Goal: Information Seeking & Learning: Learn about a topic

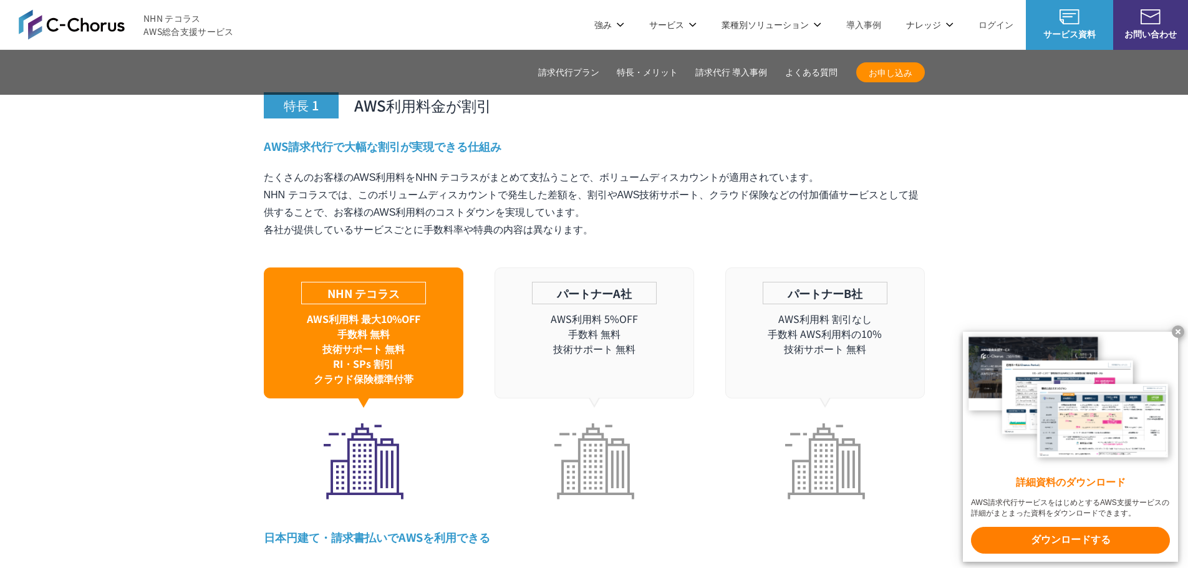
scroll to position [3429, 0]
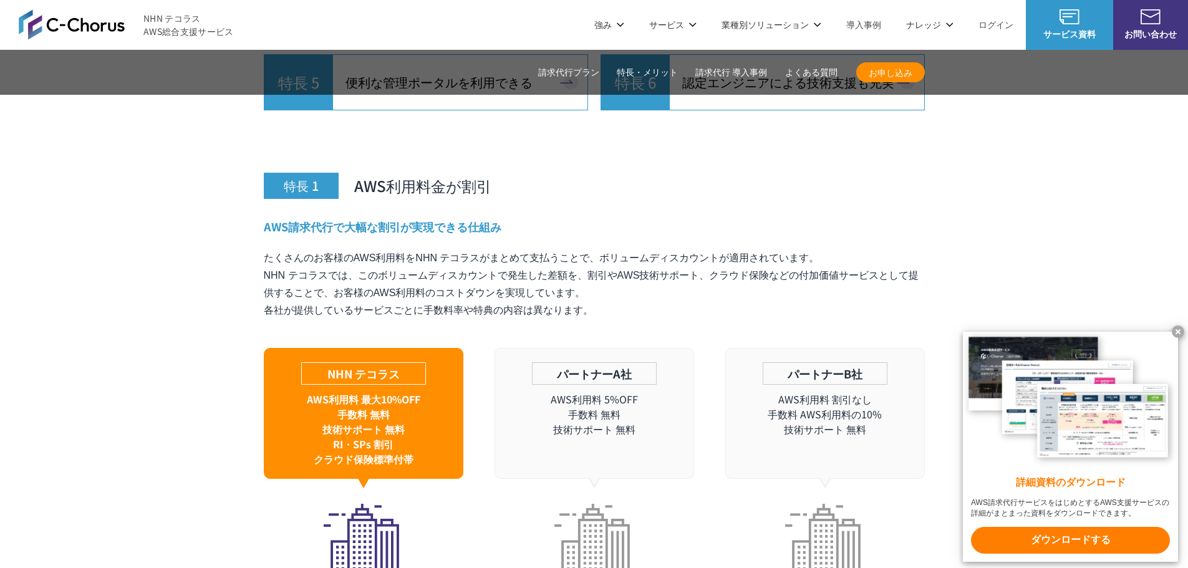
click at [720, 74] on link "請求代行 導入事例" at bounding box center [731, 72] width 72 height 13
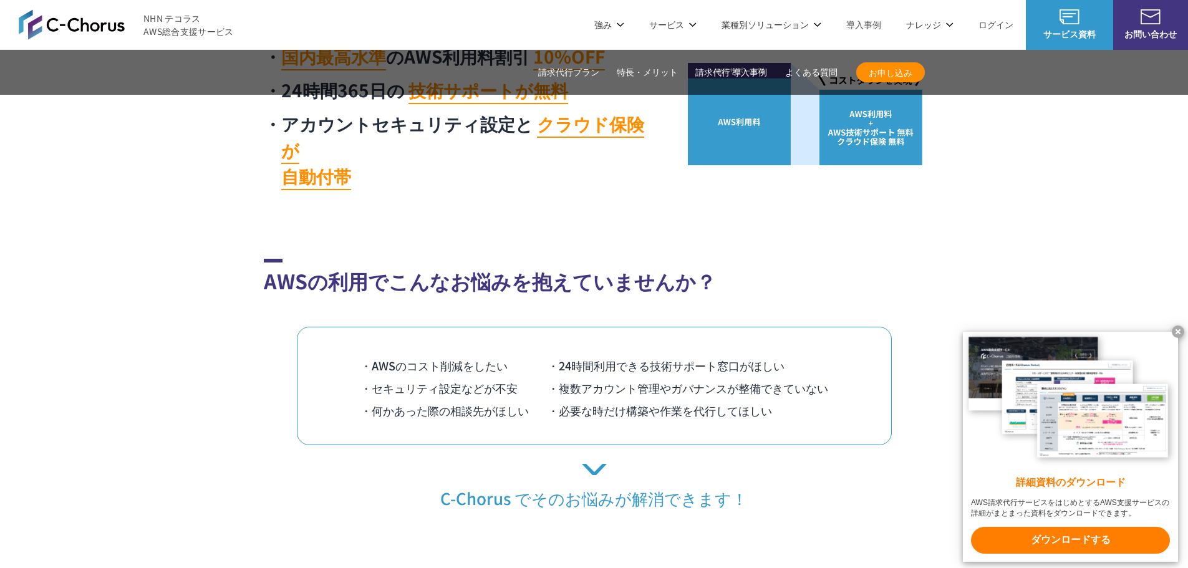
click at [579, 70] on link "請求代行プラン" at bounding box center [568, 72] width 61 height 13
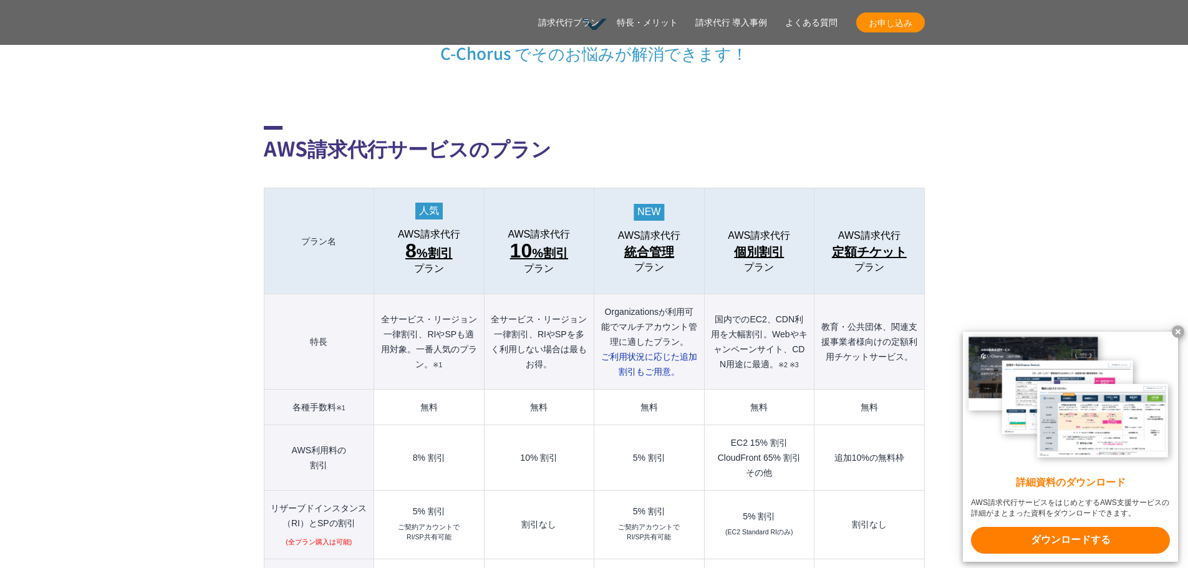
scroll to position [1291, 0]
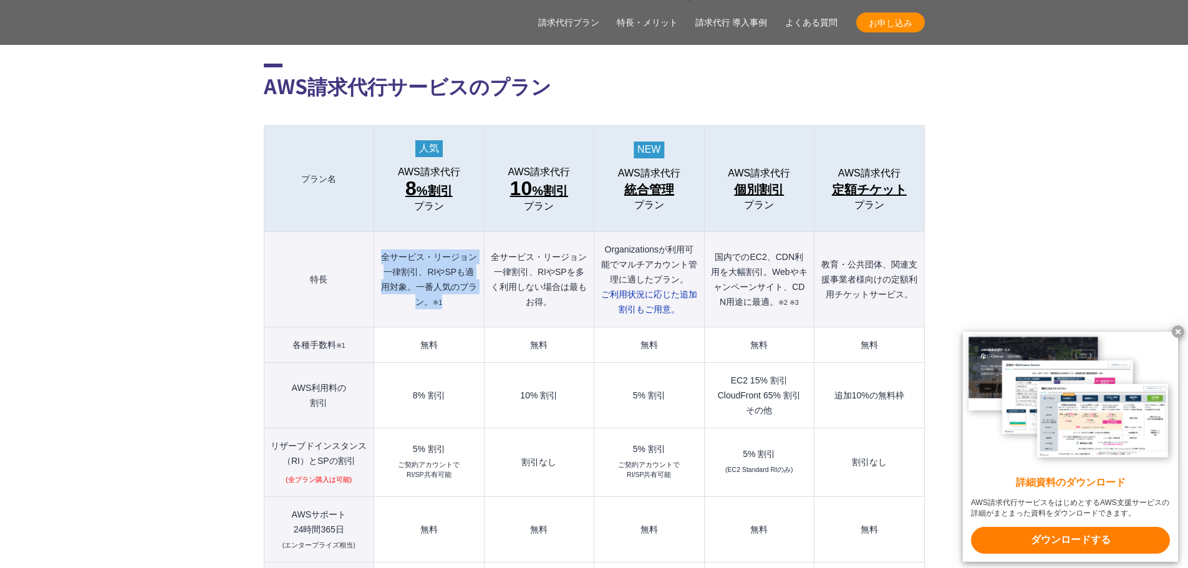
drag, startPoint x: 381, startPoint y: 226, endPoint x: 470, endPoint y: 274, distance: 101.0
click at [470, 274] on th "全サービス・リージョン一律割引、RIやSPも適用対象。一番人気のプラン。 ※1" at bounding box center [429, 279] width 110 height 95
click at [469, 276] on th "全サービス・リージョン一律割引、RIやSPも適用対象。一番人気のプラン。 ※1" at bounding box center [429, 279] width 110 height 95
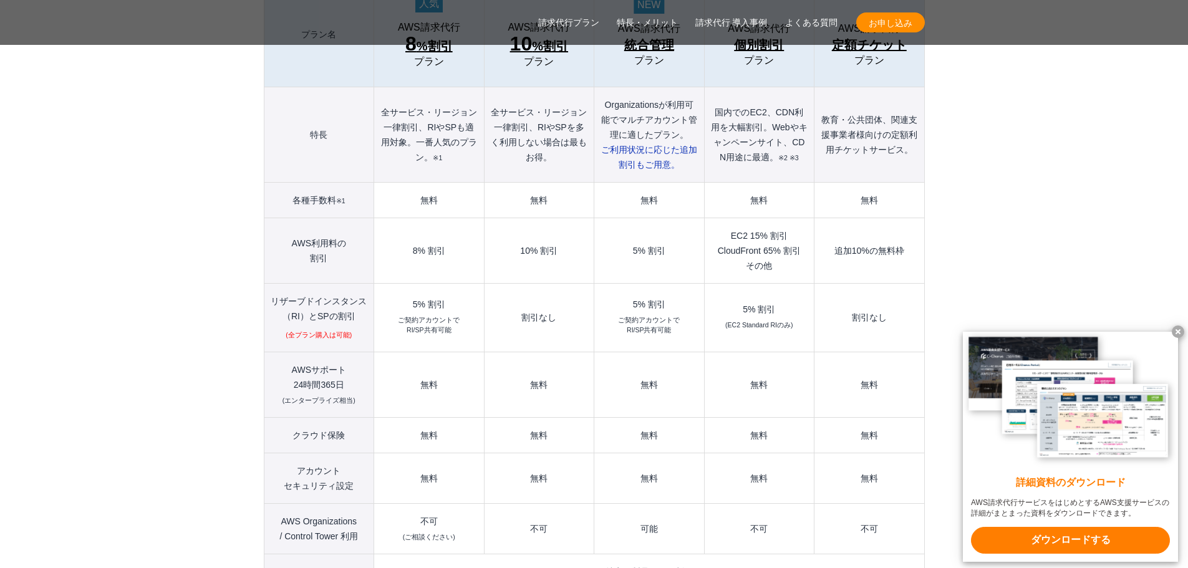
scroll to position [1478, 0]
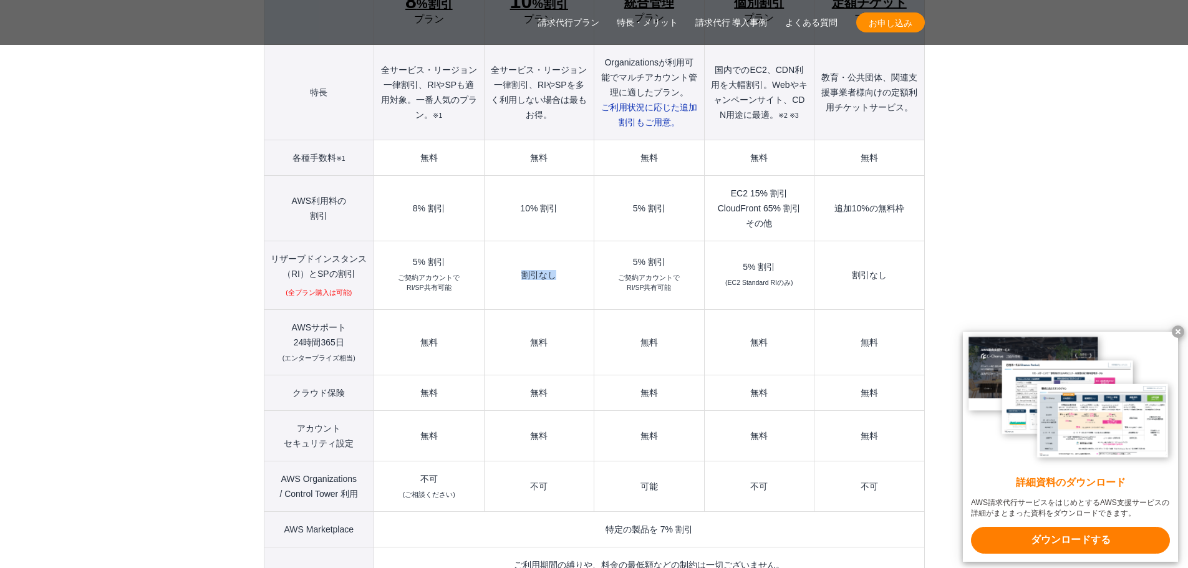
drag, startPoint x: 511, startPoint y: 251, endPoint x: 574, endPoint y: 251, distance: 63.0
click at [574, 251] on td "割引なし" at bounding box center [539, 275] width 110 height 69
drag, startPoint x: 406, startPoint y: 234, endPoint x: 461, endPoint y: 271, distance: 66.4
click at [450, 271] on td "5% 割引 ご契約アカウントで RI/SP共有可能" at bounding box center [429, 275] width 110 height 69
click at [522, 270] on td "割引なし" at bounding box center [539, 275] width 110 height 69
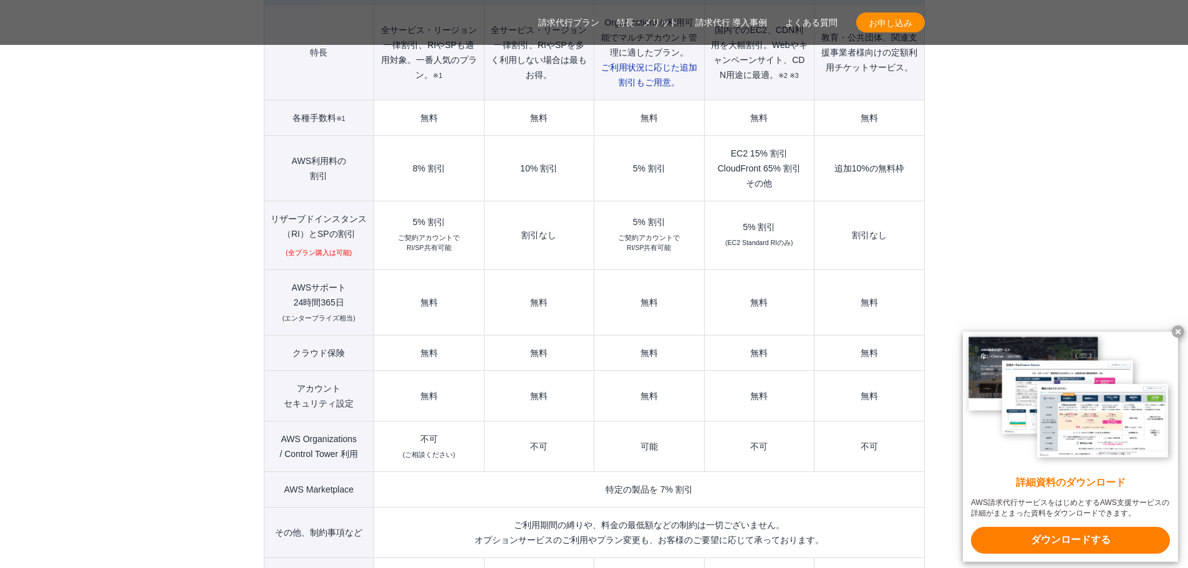
scroll to position [1540, 0]
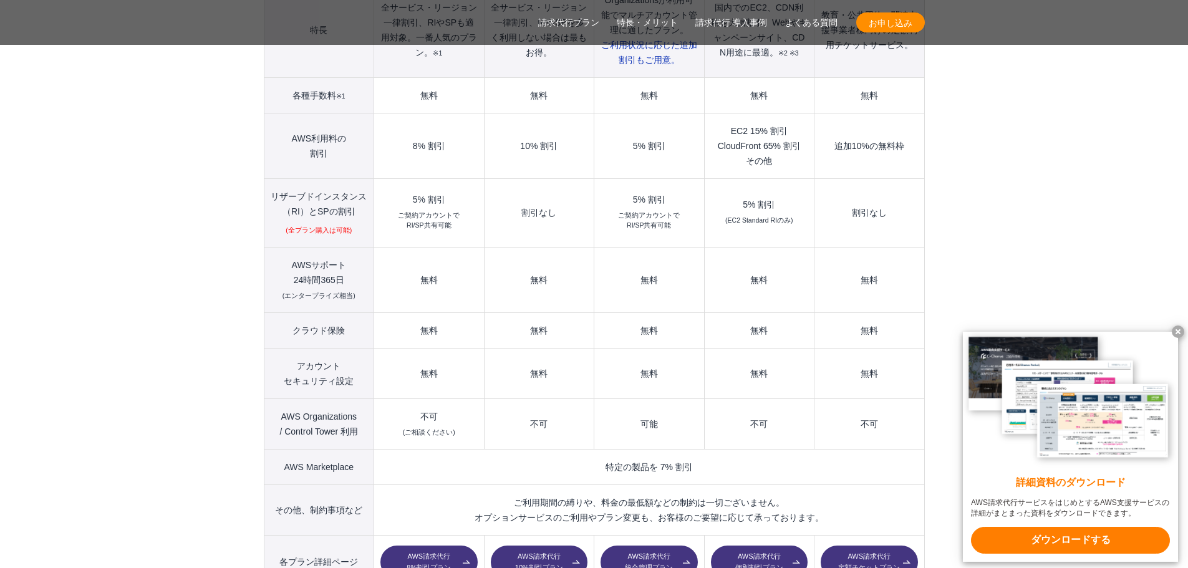
drag, startPoint x: 364, startPoint y: 405, endPoint x: 274, endPoint y: 391, distance: 90.9
click at [274, 398] on th "AWS Organizations / Control Tower 利用" at bounding box center [319, 423] width 110 height 51
click at [363, 398] on th "AWS Organizations / Control Tower 利用" at bounding box center [319, 423] width 110 height 51
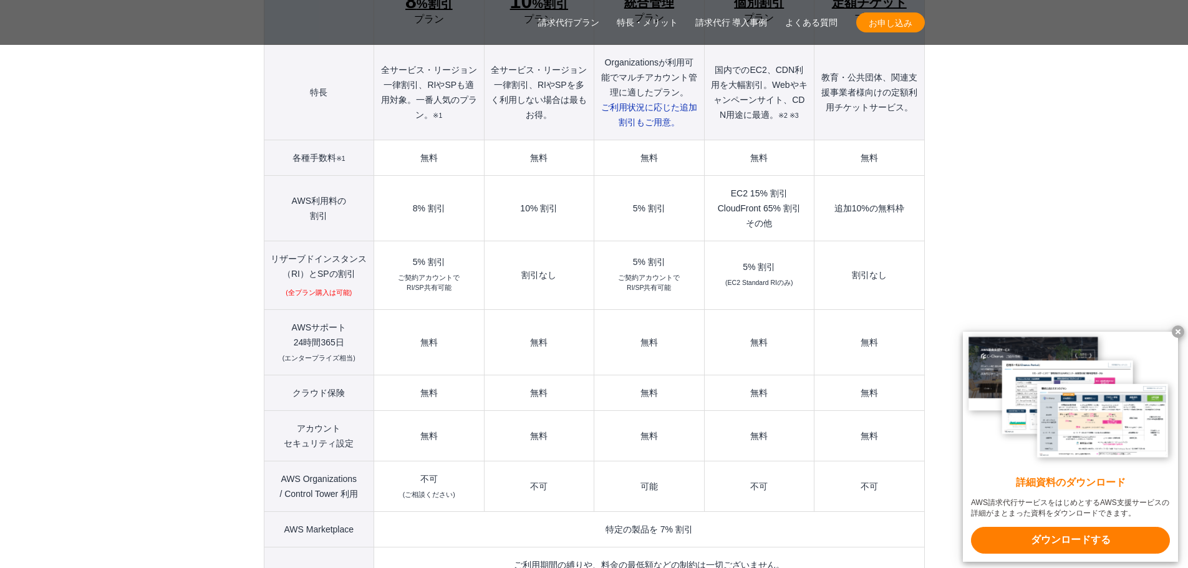
scroll to position [1602, 0]
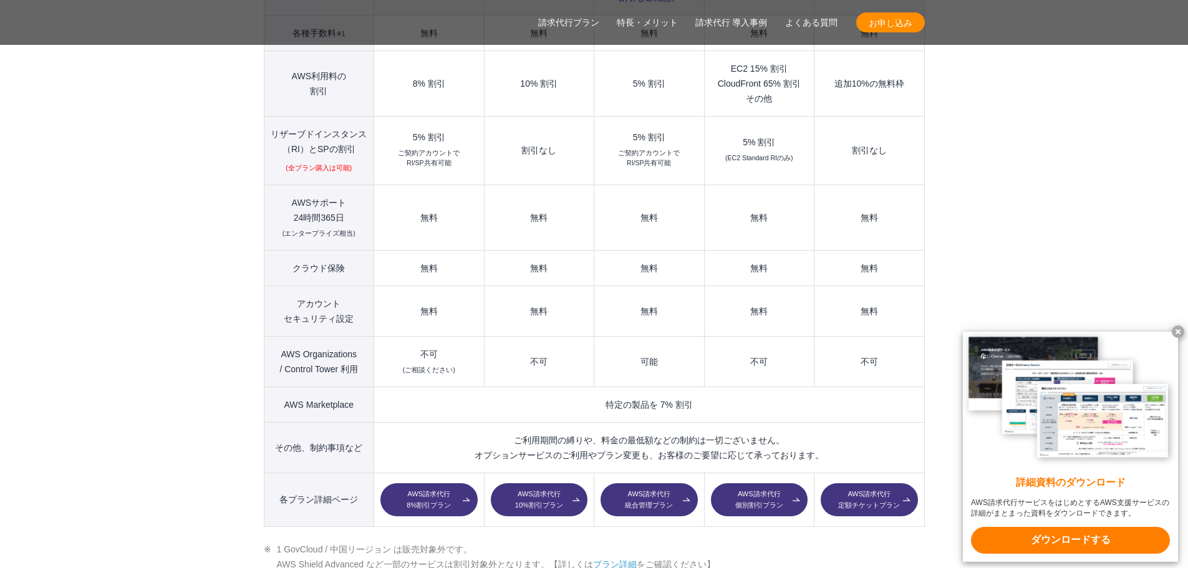
drag, startPoint x: 511, startPoint y: 412, endPoint x: 772, endPoint y: 413, distance: 261.3
click at [772, 422] on td "ご利用期間の縛りや、料金の最低額などの制約は一切ございません。 オプションサービスのご利用やプラン変更も、お客様のご要望に応じて承っております。" at bounding box center [649, 447] width 550 height 51
click at [611, 431] on td "ご利用期間の縛りや、料金の最低額などの制約は一切ございません。 オプションサービスのご利用やプラン変更も、お客様のご要望に応じて承っております。" at bounding box center [649, 447] width 550 height 51
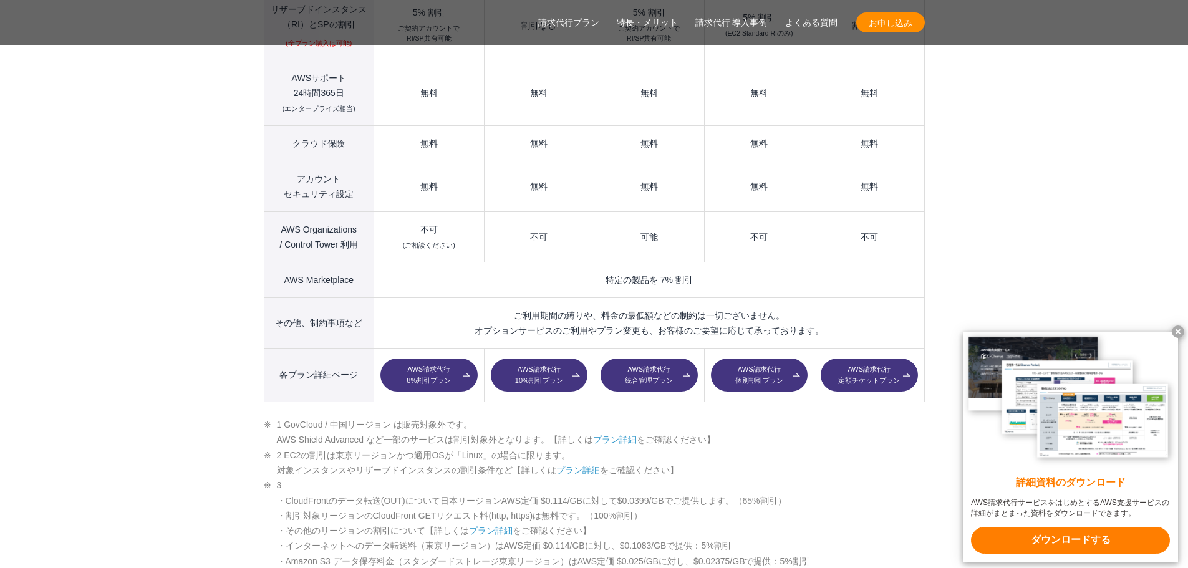
click at [533, 359] on link "AWS請求代行 10%割引プラン" at bounding box center [539, 376] width 97 height 34
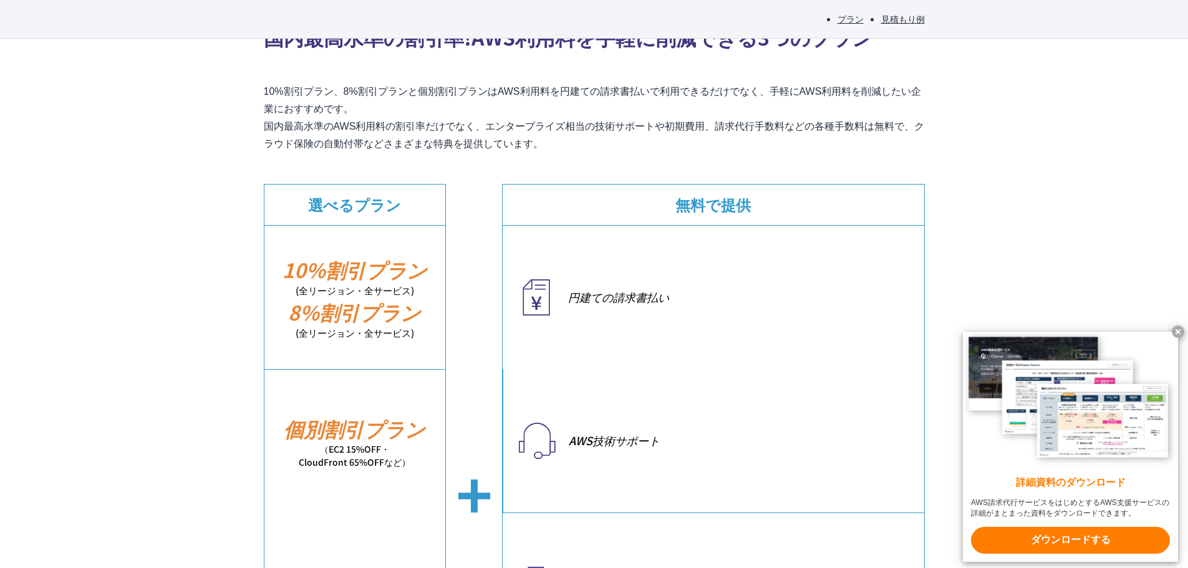
scroll to position [312, 0]
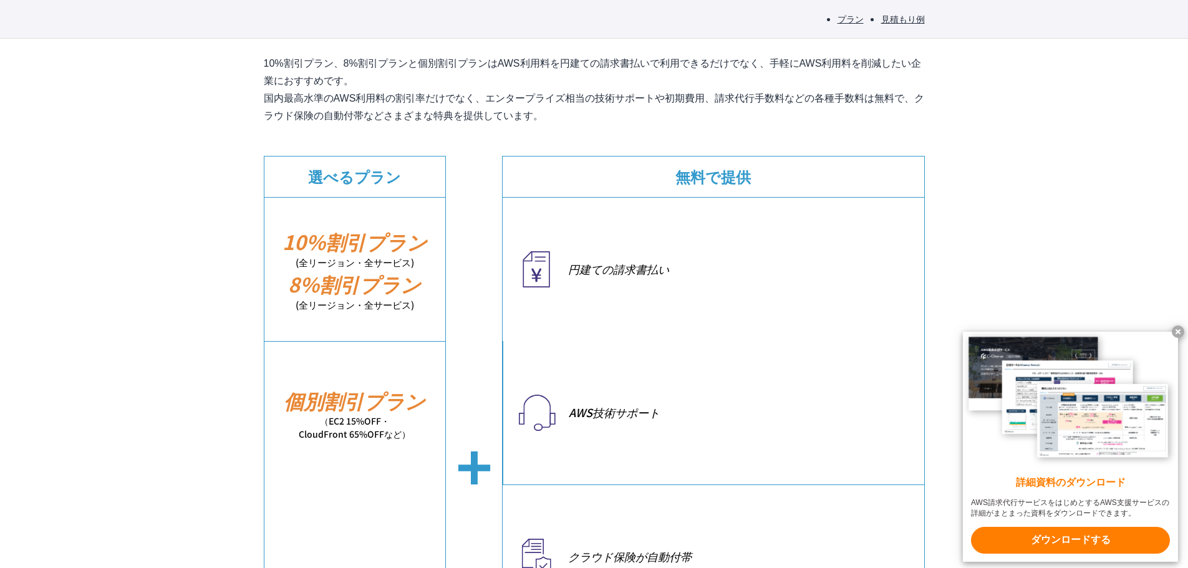
click at [1177, 332] on x-t at bounding box center [1178, 331] width 12 height 12
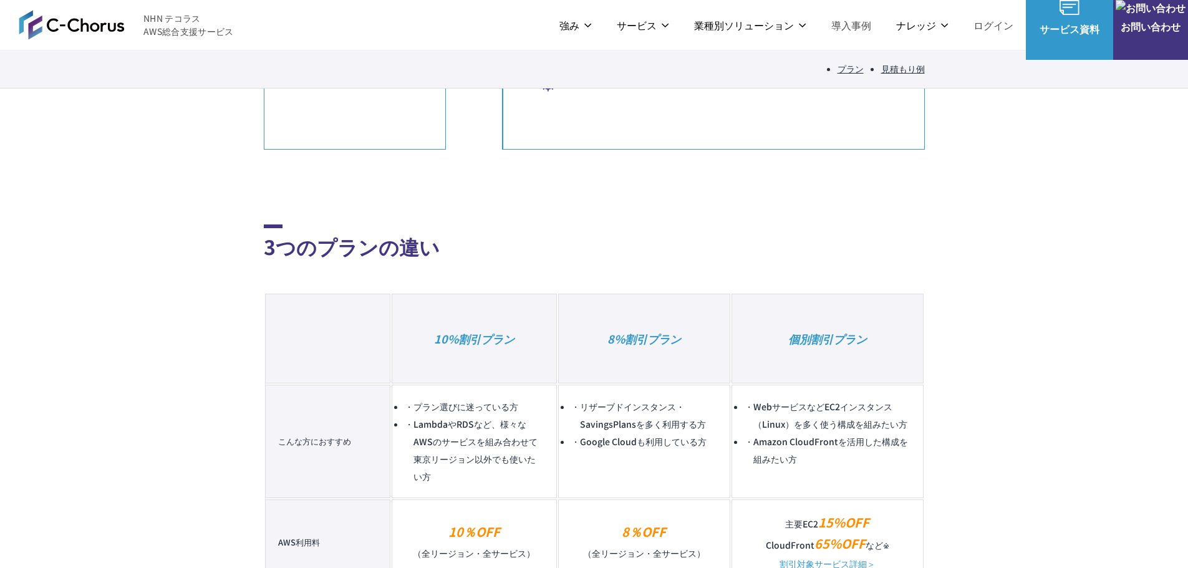
scroll to position [873, 0]
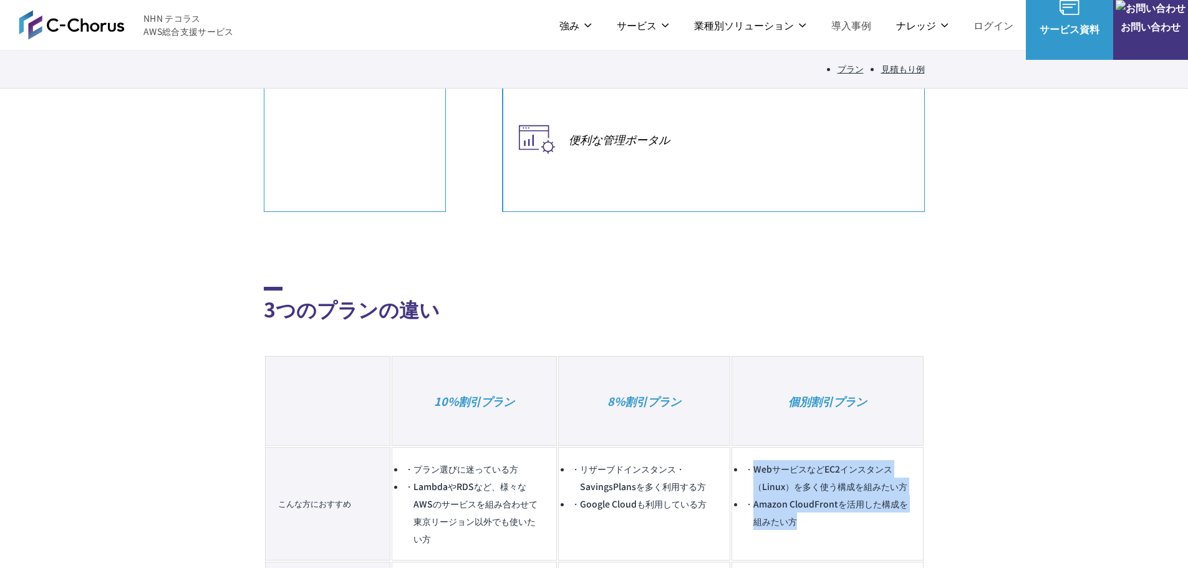
drag, startPoint x: 768, startPoint y: 146, endPoint x: 875, endPoint y: 223, distance: 131.8
click at [875, 460] on ul "WebサービスなどEC2インスタンス（Linux）を多く使う構成を組みたい方 Amazon CloudFrontを活用した構成を組みたい方" at bounding box center [827, 495] width 166 height 70
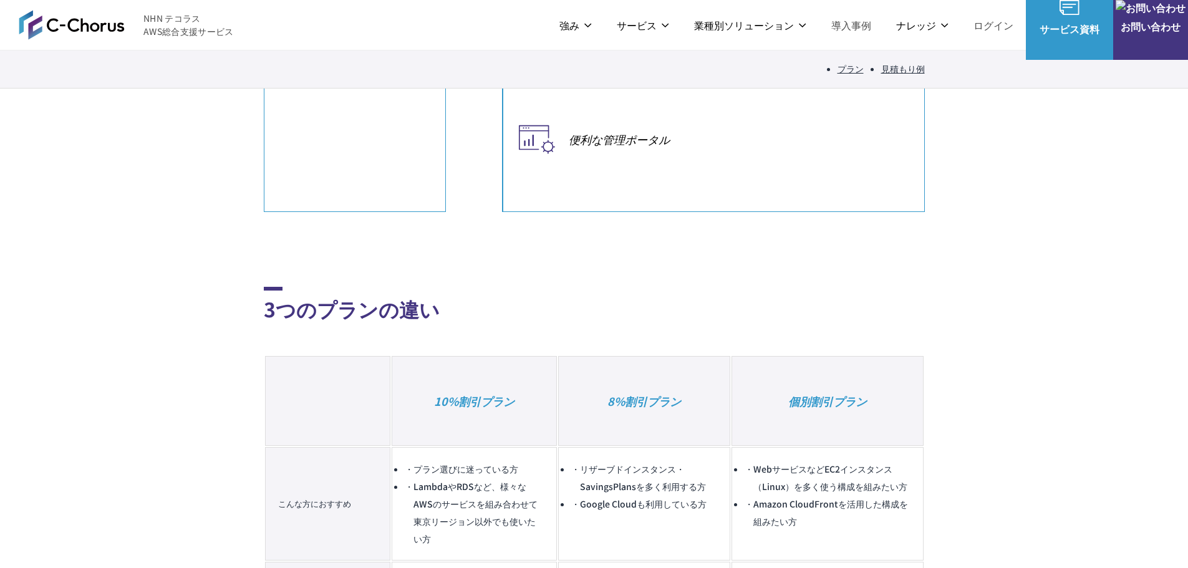
drag, startPoint x: 797, startPoint y: 261, endPoint x: 914, endPoint y: 279, distance: 117.9
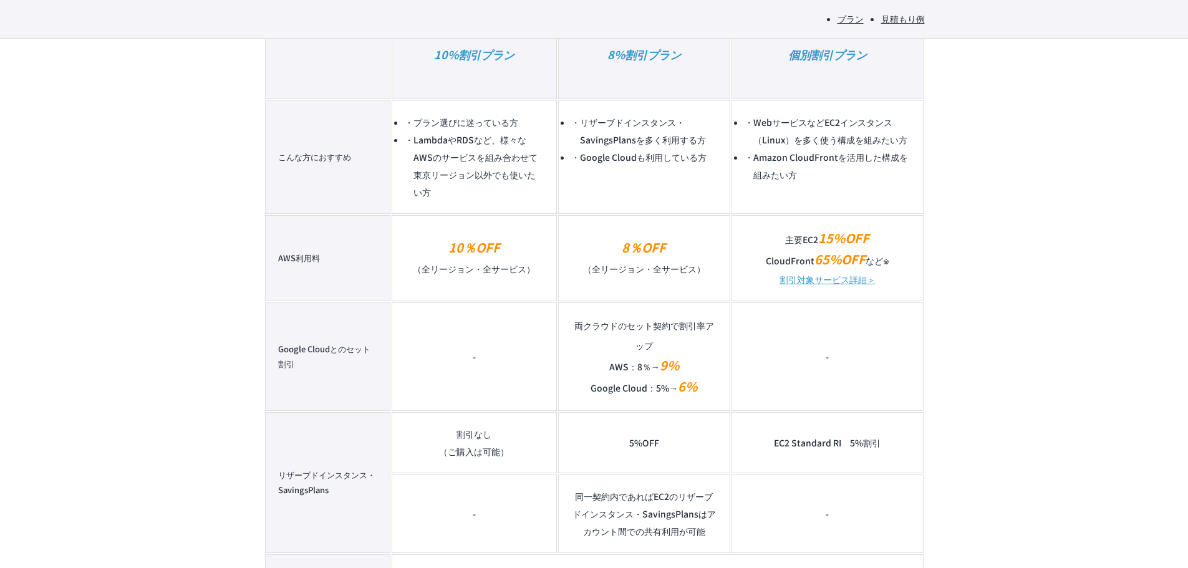
scroll to position [1247, 0]
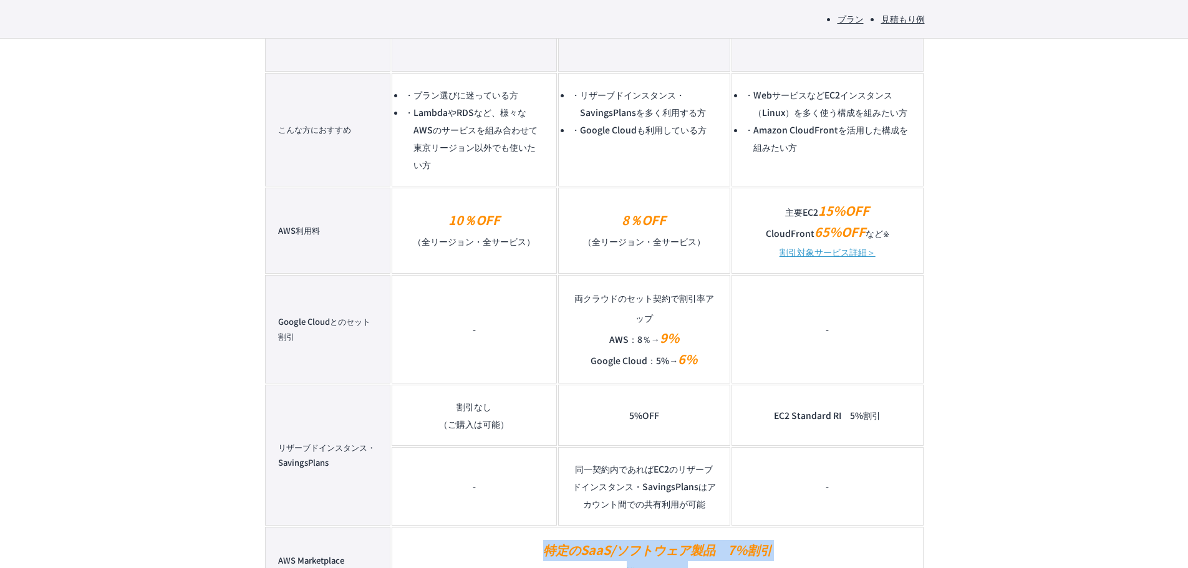
drag, startPoint x: 510, startPoint y: 221, endPoint x: 805, endPoint y: 248, distance: 296.1
click at [805, 527] on td "特定のSaaS/ソフトウェア製品　7%割引 詳細はこちら＞" at bounding box center [657, 560] width 531 height 67
click at [764, 527] on td "特定のSaaS/ソフトウェア製品　7%割引 詳細はこちら＞" at bounding box center [657, 560] width 531 height 67
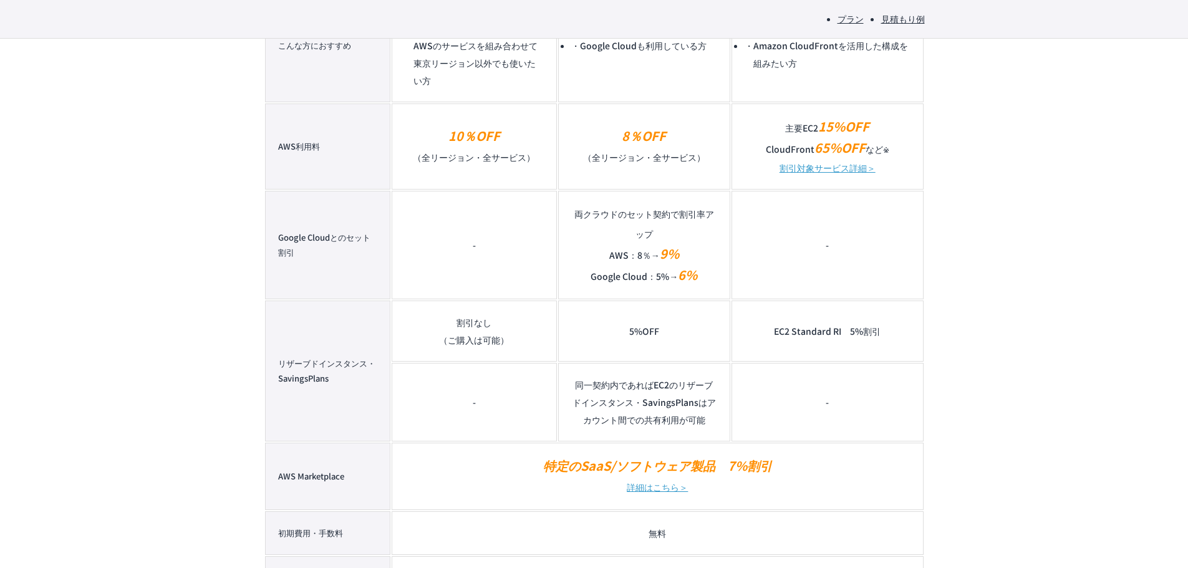
scroll to position [1372, 0]
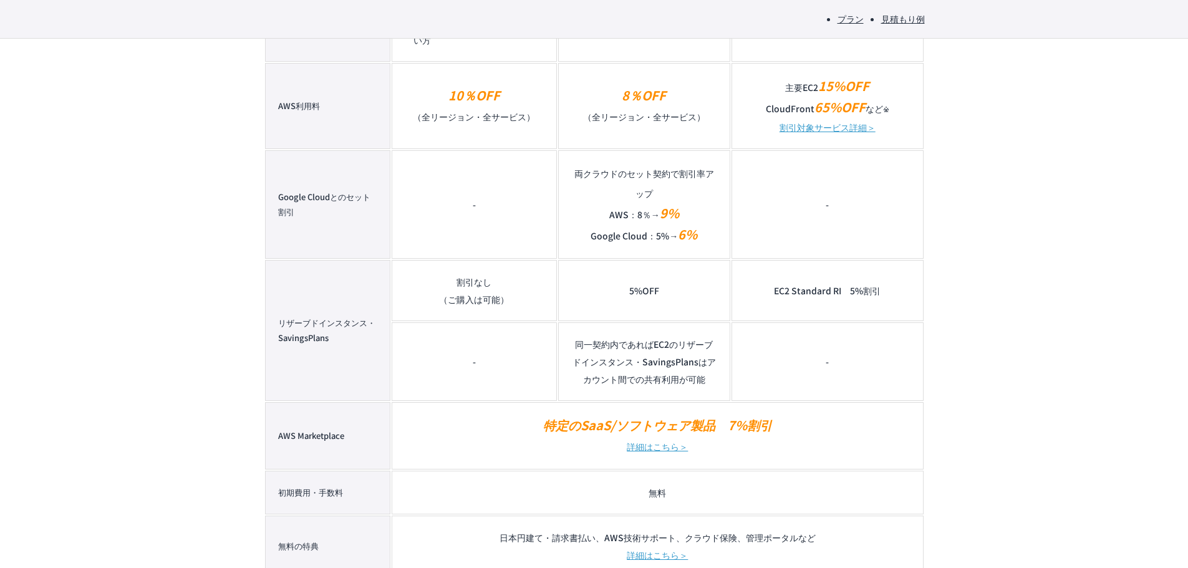
drag, startPoint x: 495, startPoint y: 198, endPoint x: 864, endPoint y: 205, distance: 369.2
click at [864, 516] on td "日本円建て・請求書払い、AWS技術サポート、クラウド保険、管理ポータルなど 詳細はこちら＞" at bounding box center [657, 546] width 531 height 61
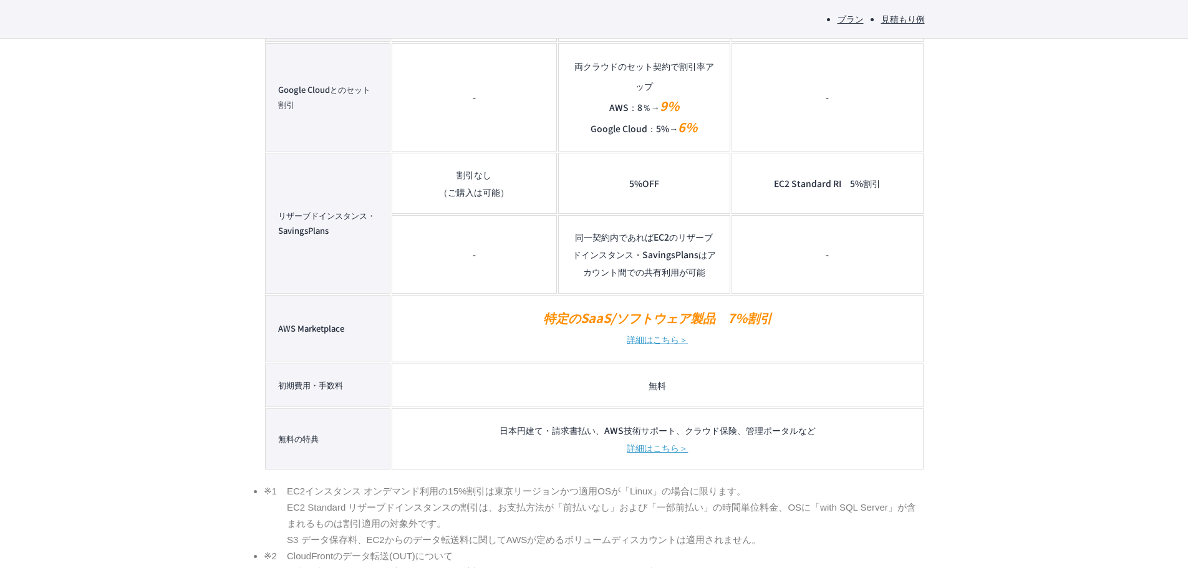
scroll to position [1496, 0]
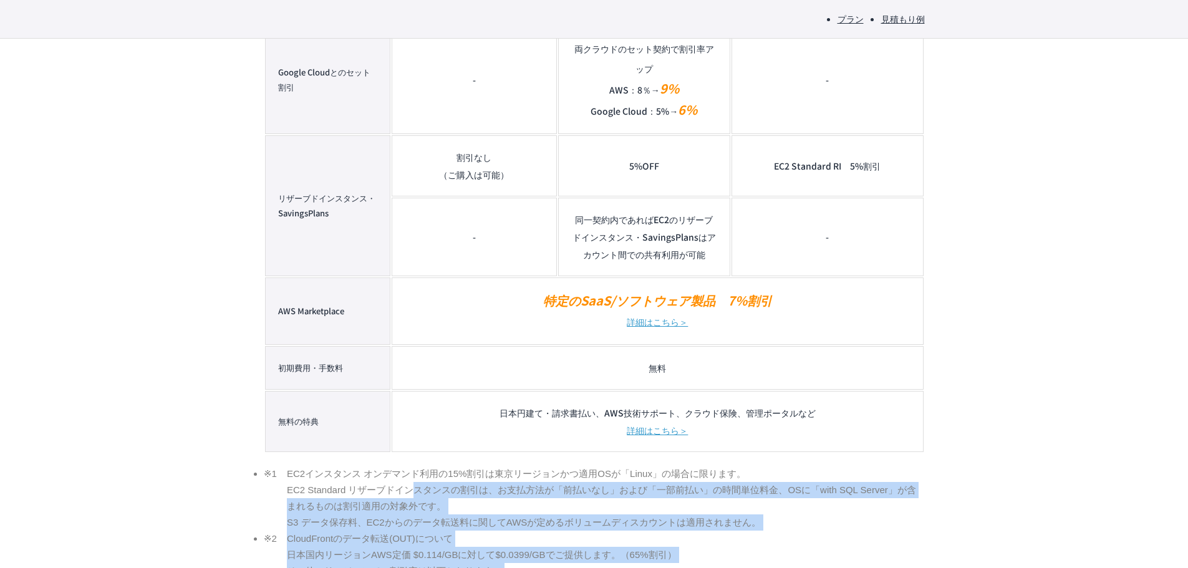
drag, startPoint x: 299, startPoint y: 143, endPoint x: 711, endPoint y: 297, distance: 440.0
click at [711, 466] on ul "EC2インスタンス オンデマンド利用の15%割引は東京リージョンかつ適用OSが「Linux」の場合に限ります。 EC2 Standard リザーブドインスタン…" at bounding box center [594, 563] width 661 height 195
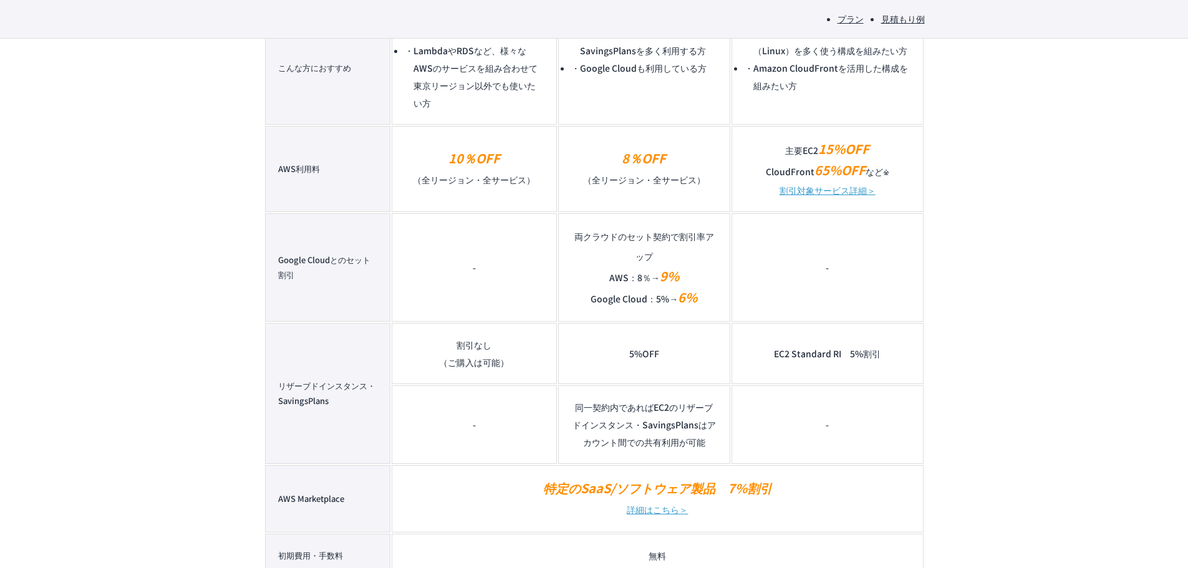
scroll to position [1309, 0]
drag, startPoint x: 284, startPoint y: 321, endPoint x: 550, endPoint y: 320, distance: 265.6
drag, startPoint x: 267, startPoint y: 336, endPoint x: 768, endPoint y: 372, distance: 502.0
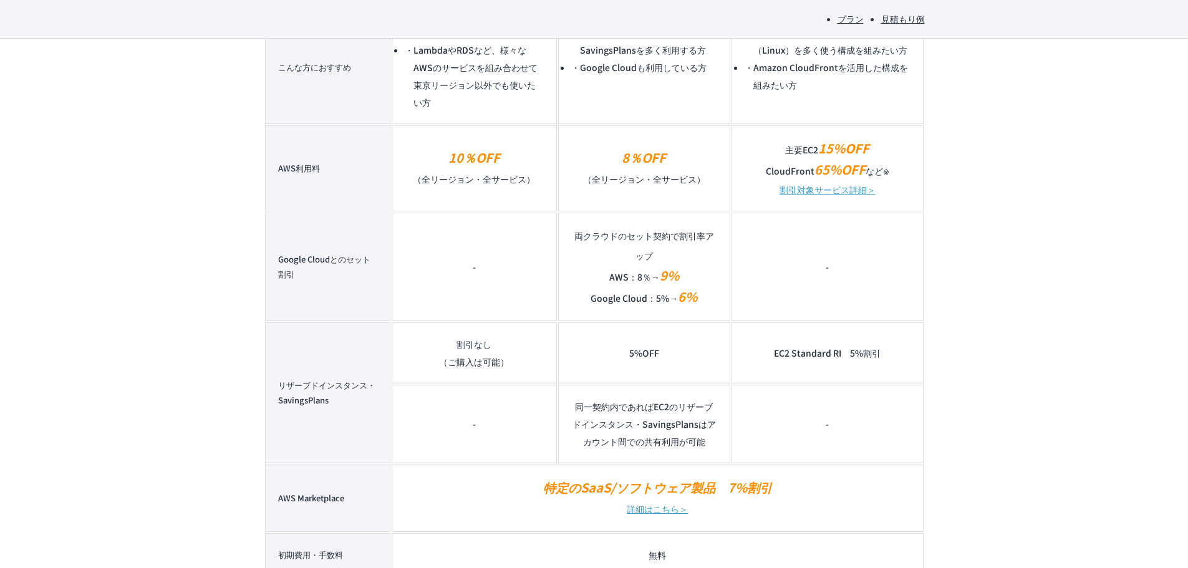
click at [784, 312] on section "3つのプランの違い 10%割引プラン 8%割引プラン 個別割引プラン こんな方におすすめ プラン選びに迷っている方 LambdaやRDSなど、様々なAWSのサ…" at bounding box center [594, 349] width 661 height 1223
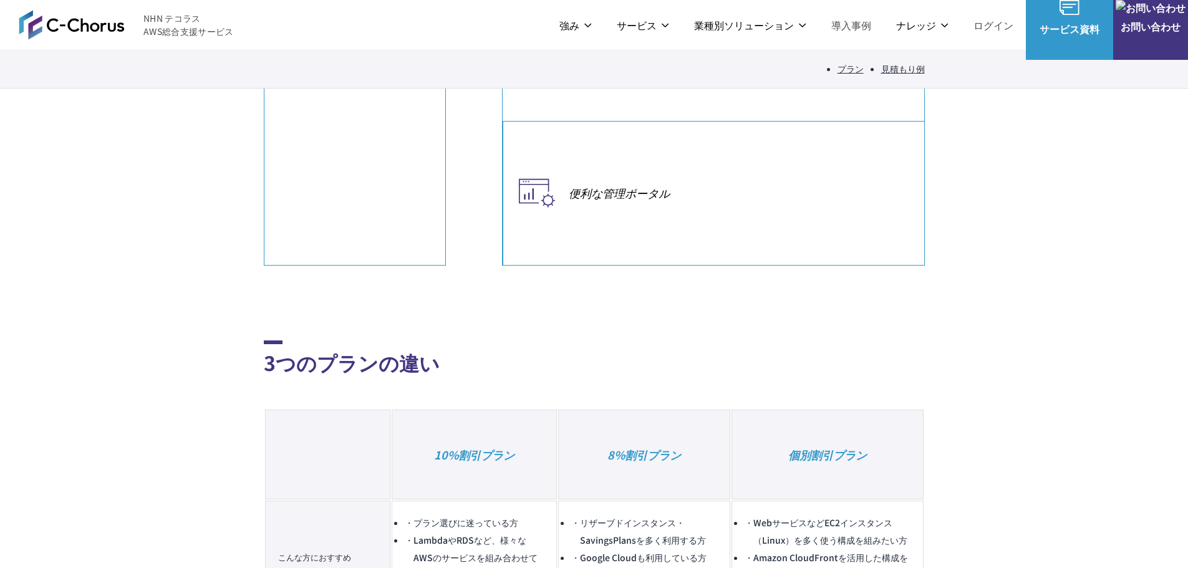
scroll to position [811, 0]
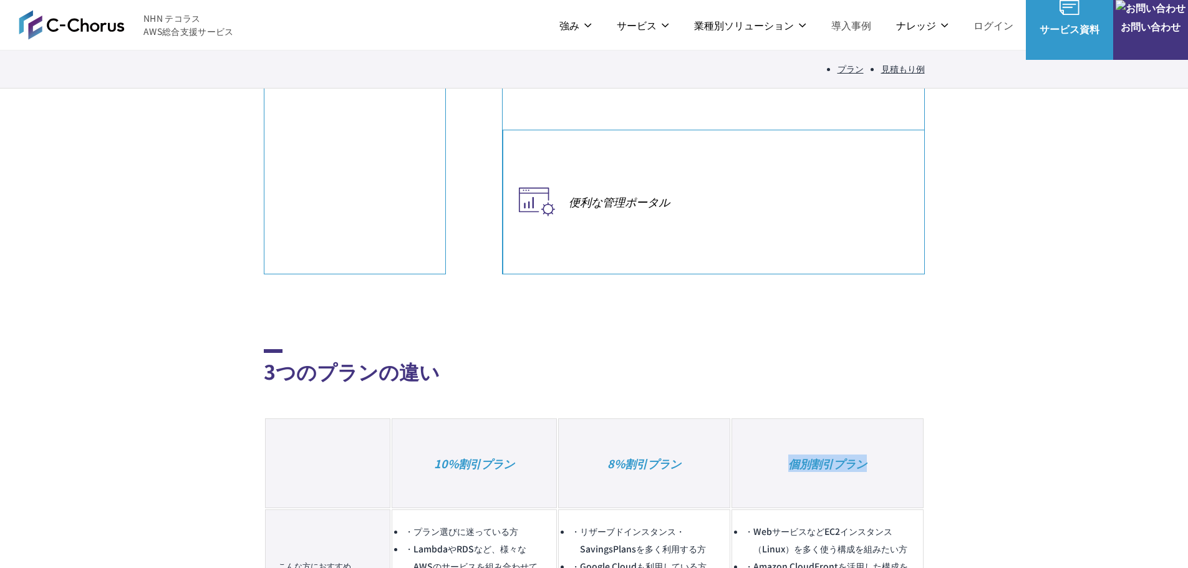
drag, startPoint x: 798, startPoint y: 152, endPoint x: 884, endPoint y: 153, distance: 86.1
click at [884, 418] on th "個別割引プラン" at bounding box center [827, 463] width 192 height 90
drag, startPoint x: 443, startPoint y: 331, endPoint x: 508, endPoint y: 330, distance: 64.9
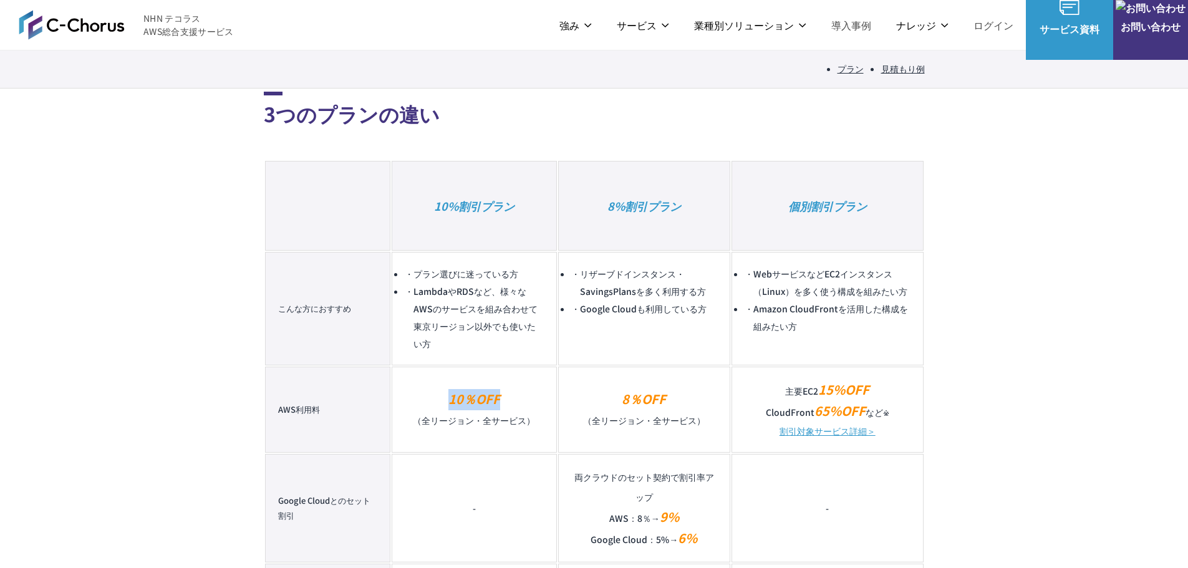
scroll to position [1060, 0]
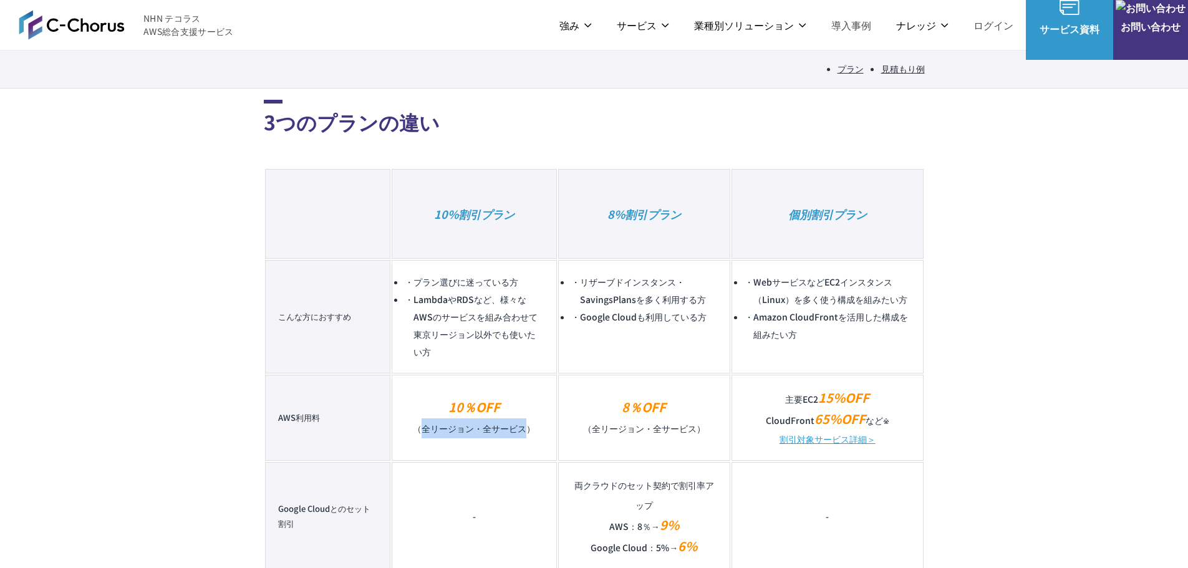
drag, startPoint x: 424, startPoint y: 102, endPoint x: 530, endPoint y: 103, distance: 106.0
click at [530, 397] on p "10％OFF （全リージョン・全サービス）" at bounding box center [474, 417] width 138 height 41
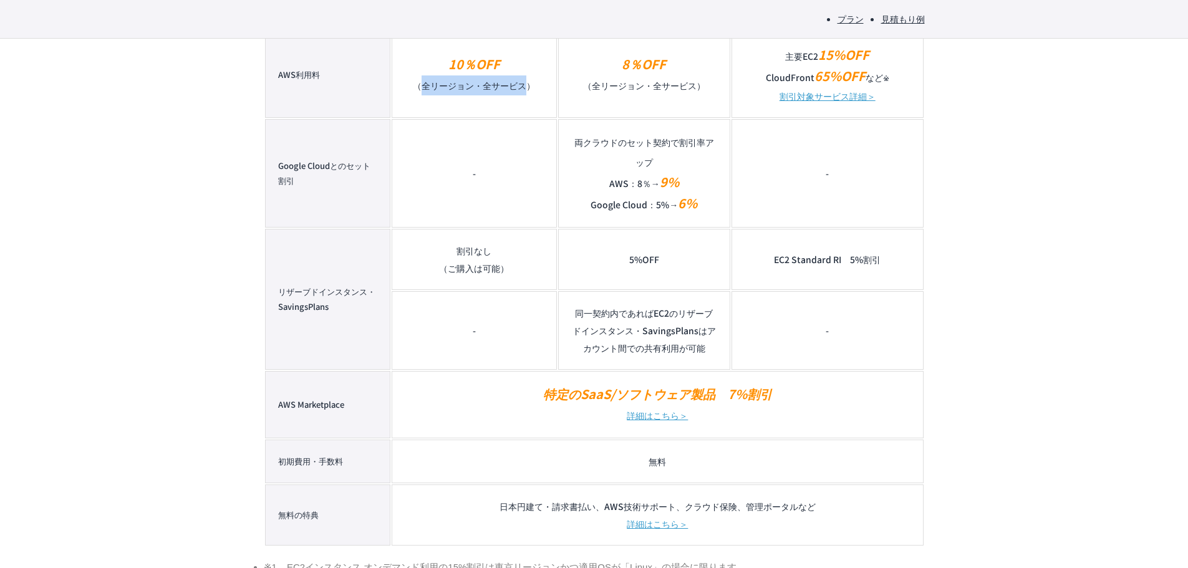
scroll to position [1434, 0]
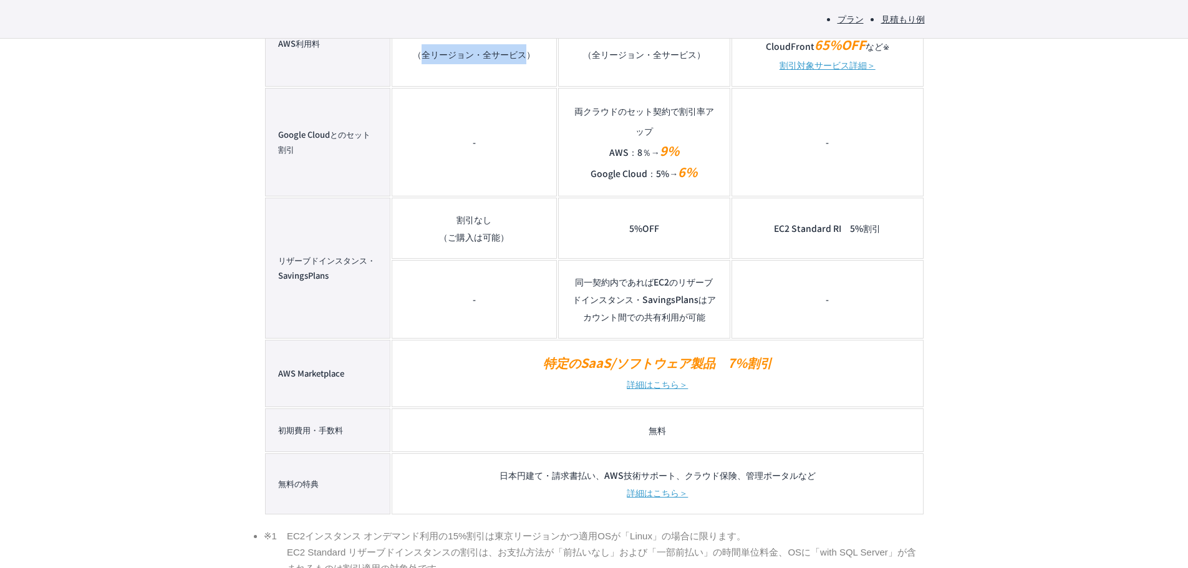
drag, startPoint x: 279, startPoint y: 261, endPoint x: 504, endPoint y: 299, distance: 228.9
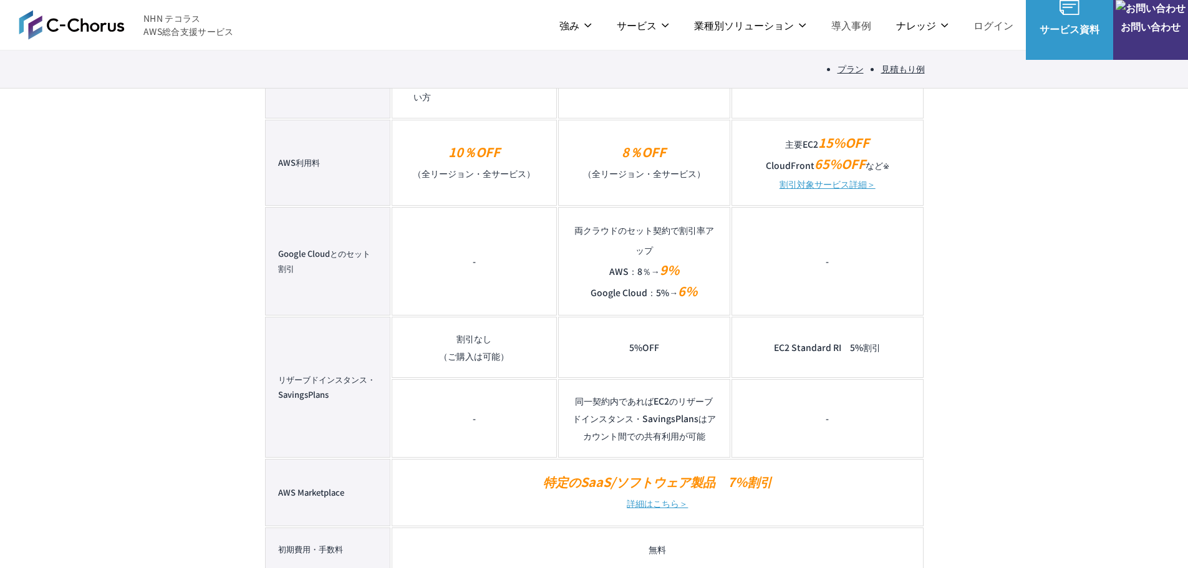
scroll to position [1309, 0]
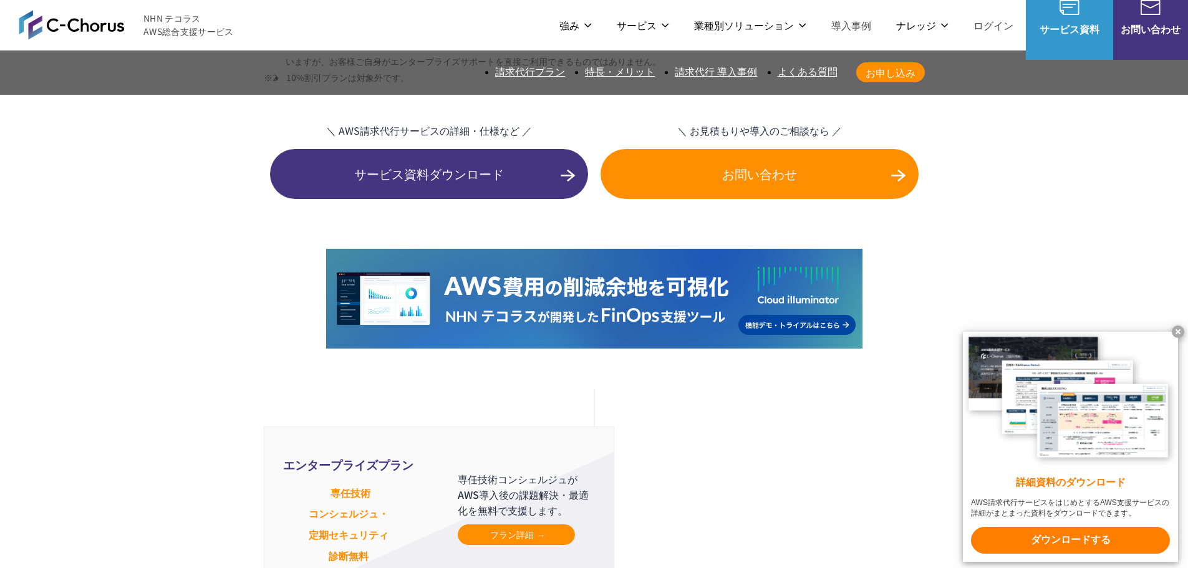
scroll to position [3139, 0]
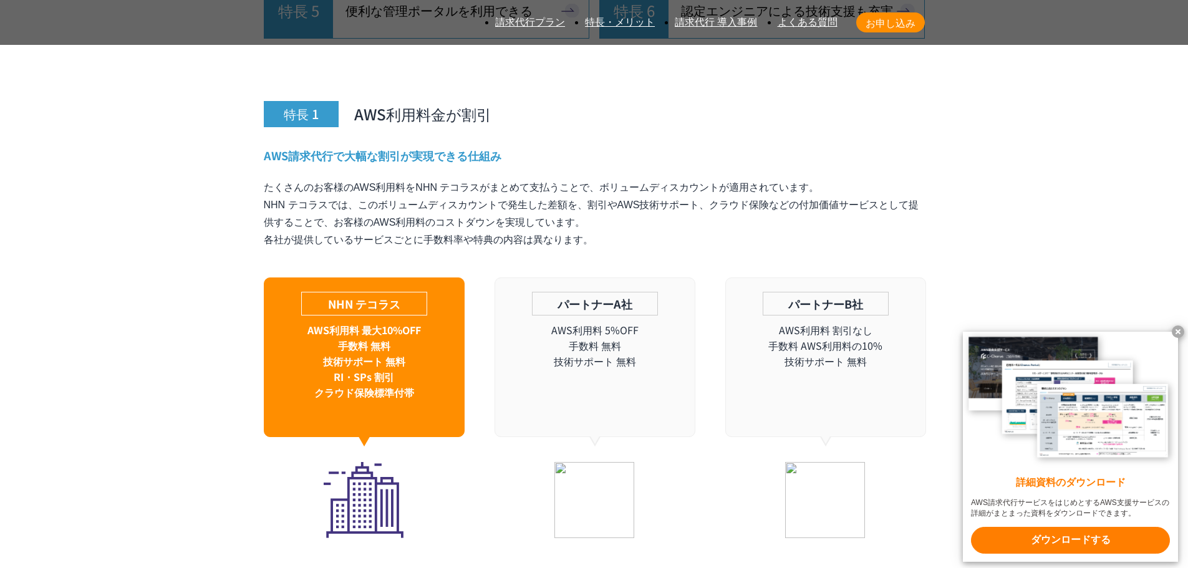
scroll to position [4347, 0]
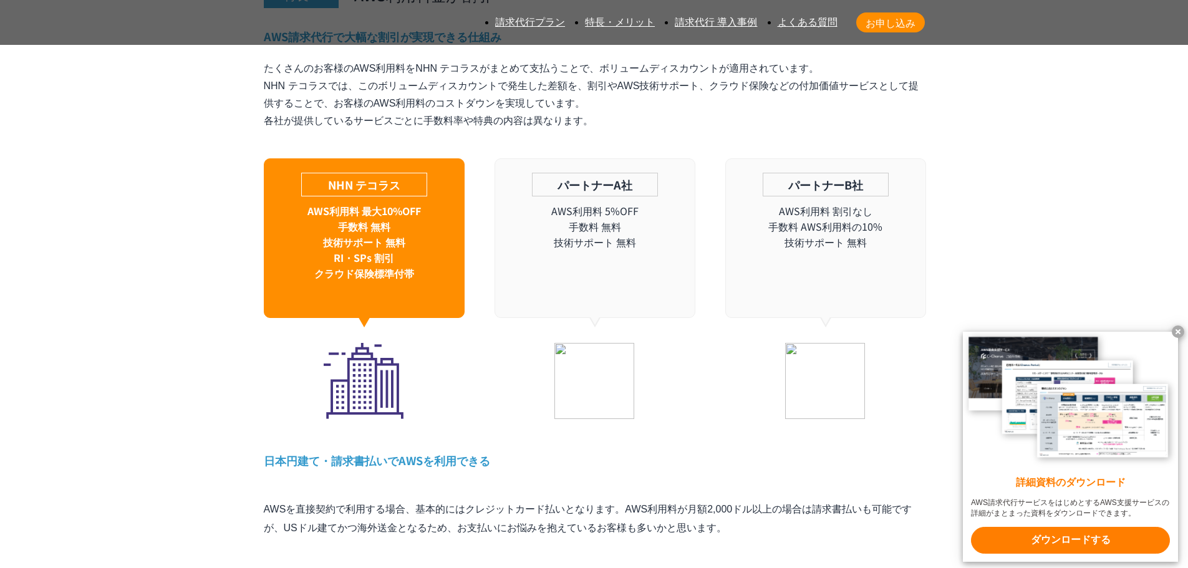
drag, startPoint x: 282, startPoint y: 104, endPoint x: 696, endPoint y: 113, distance: 414.1
drag, startPoint x: 274, startPoint y: 128, endPoint x: 695, endPoint y: 134, distance: 420.3
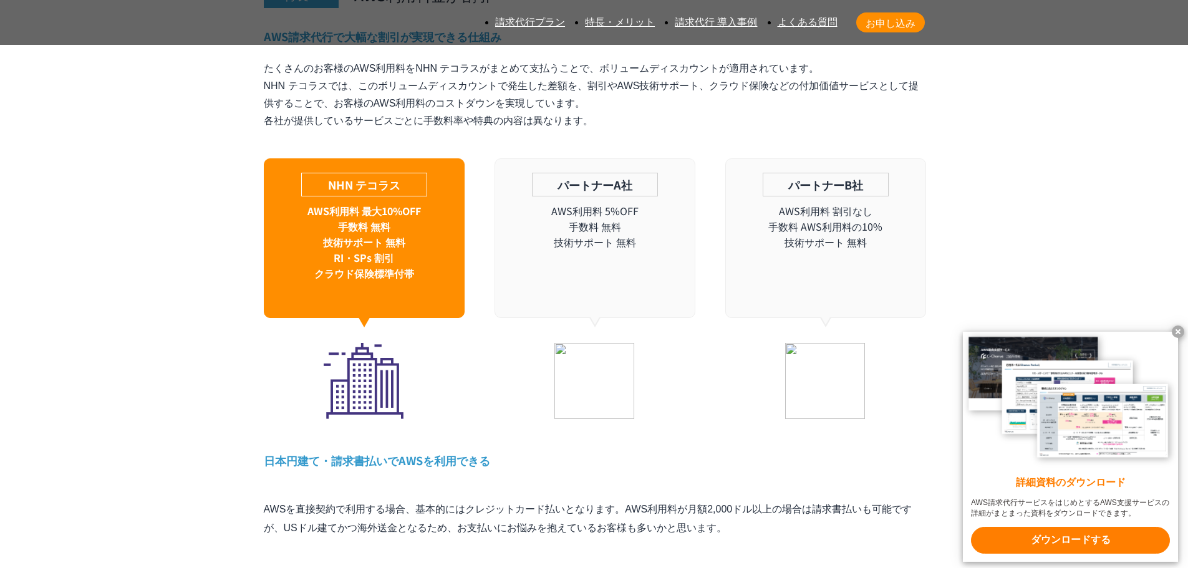
drag, startPoint x: 262, startPoint y: 112, endPoint x: 348, endPoint y: 128, distance: 87.4
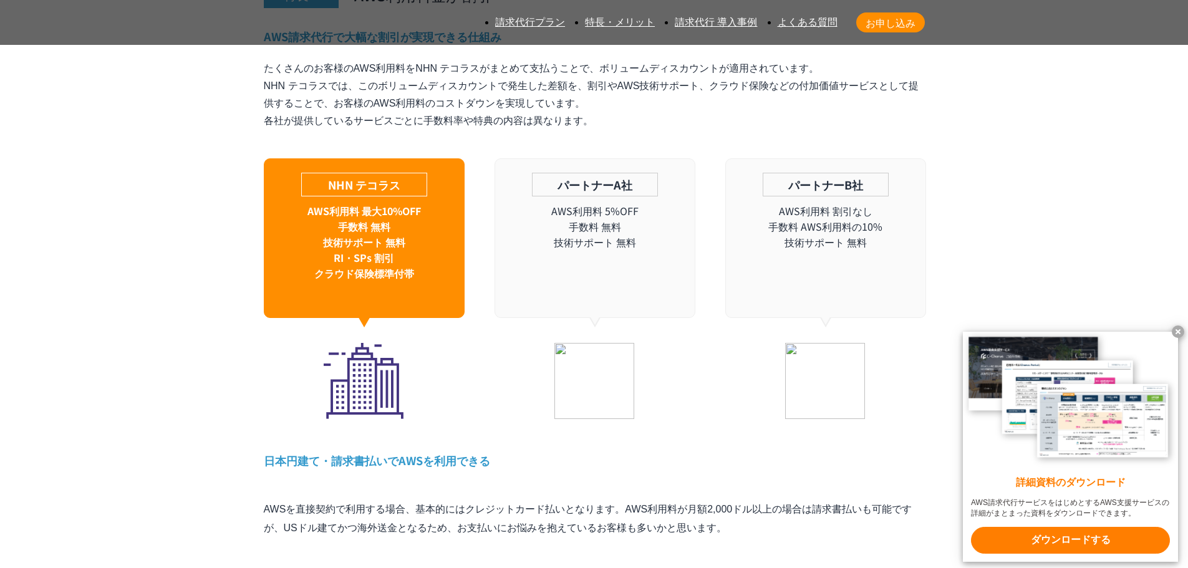
drag, startPoint x: 326, startPoint y: 359, endPoint x: 437, endPoint y: 358, distance: 111.0
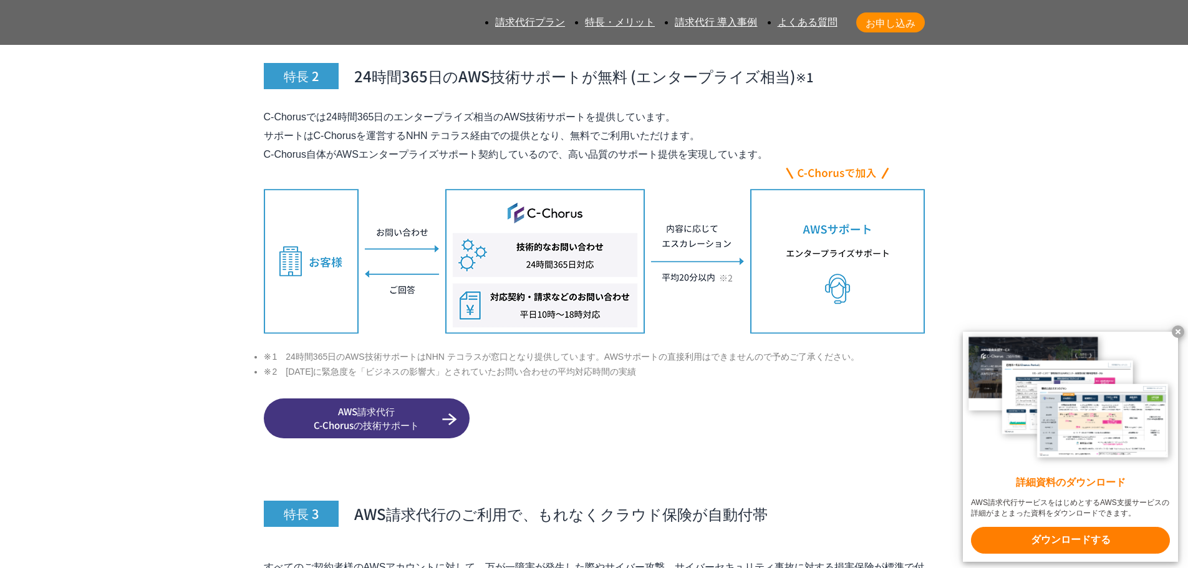
scroll to position [5158, 0]
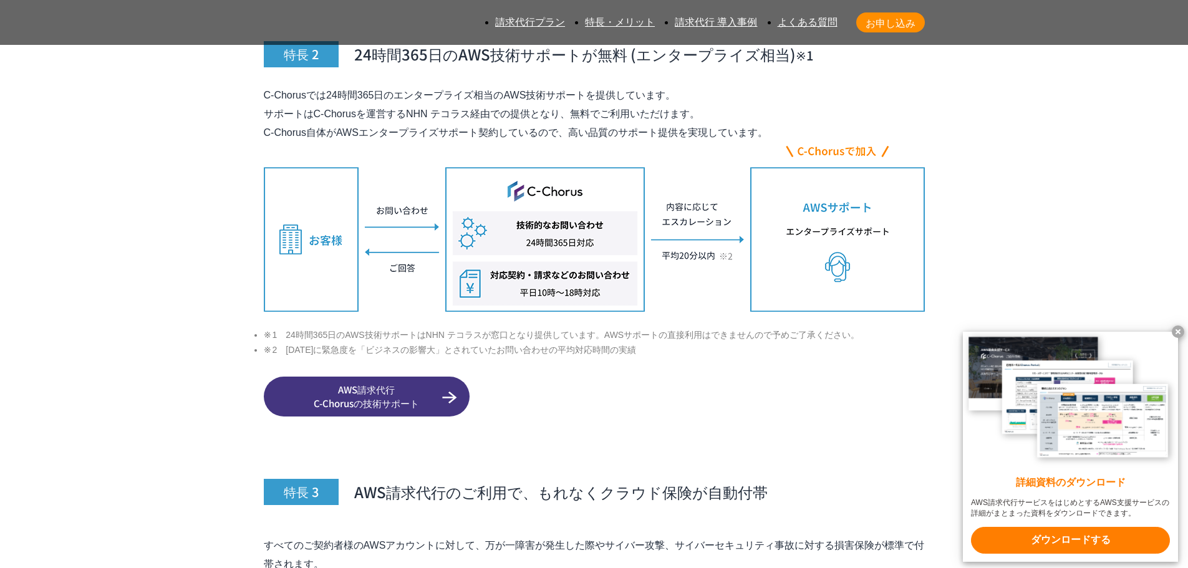
drag, startPoint x: 276, startPoint y: 129, endPoint x: 507, endPoint y: 158, distance: 232.6
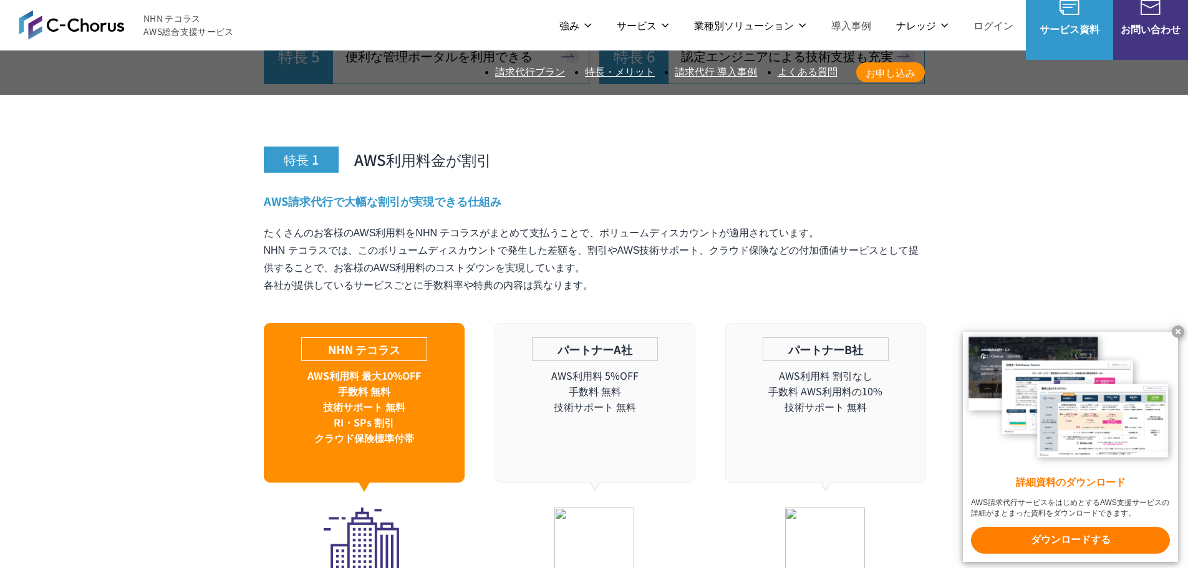
scroll to position [4160, 0]
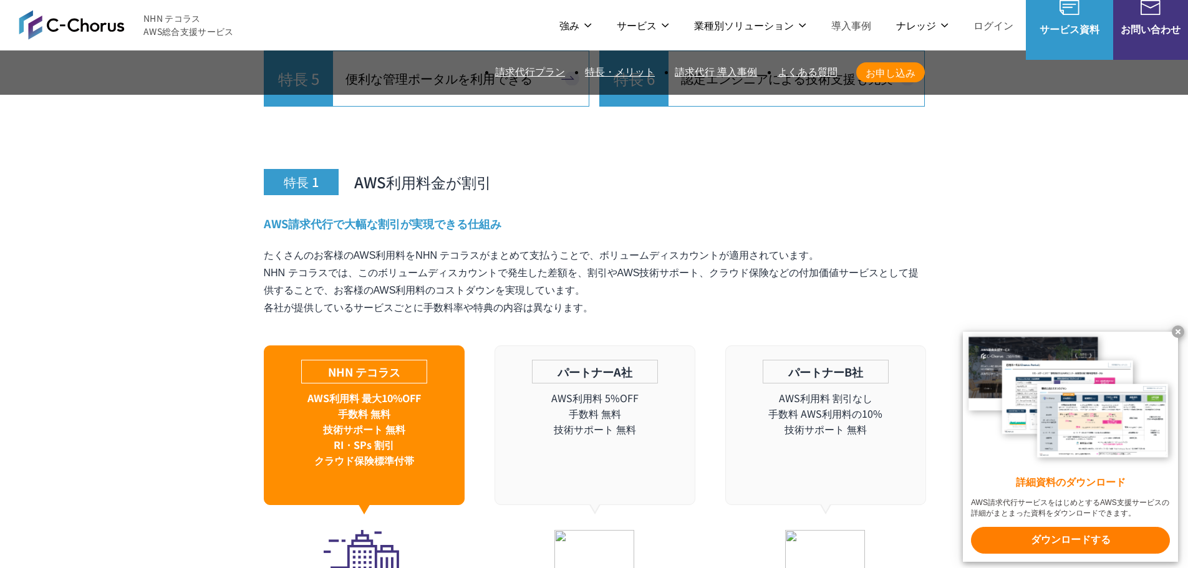
click at [1177, 330] on x-t at bounding box center [1178, 331] width 12 height 12
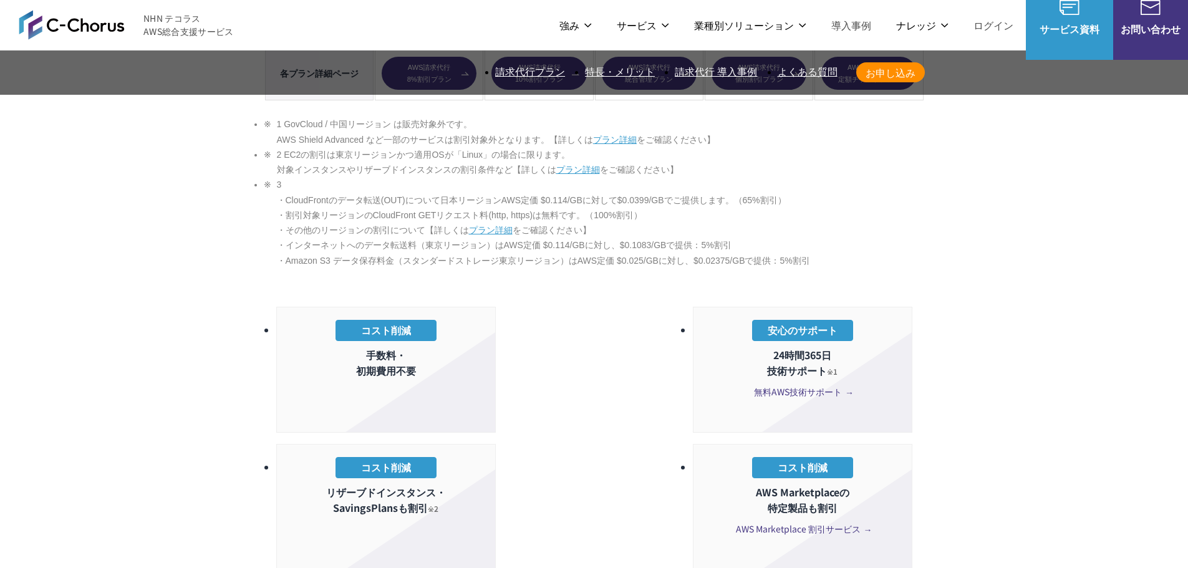
scroll to position [1995, 0]
